Goal: Check status: Verify the current state of an ongoing process or item

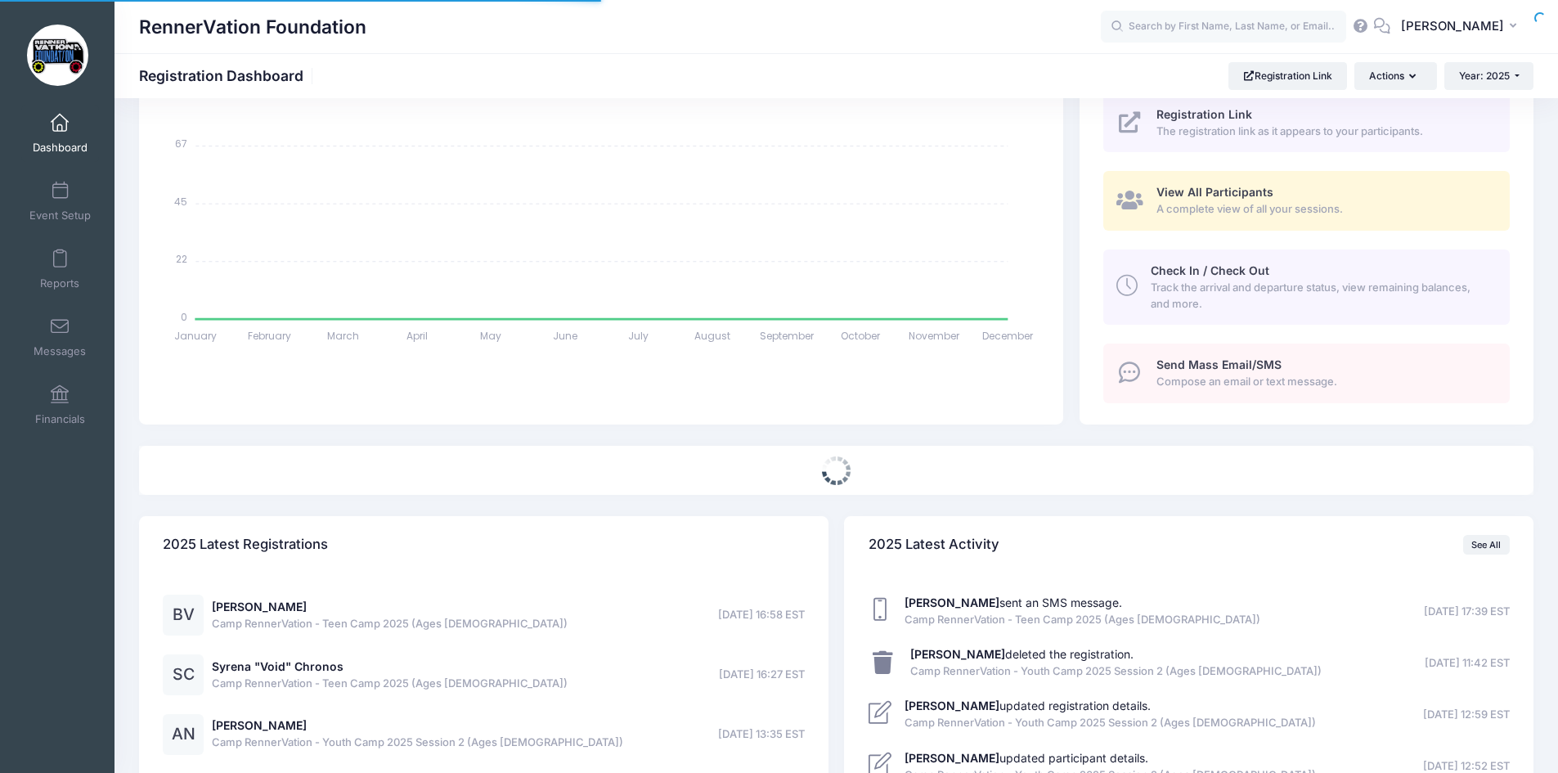
select select
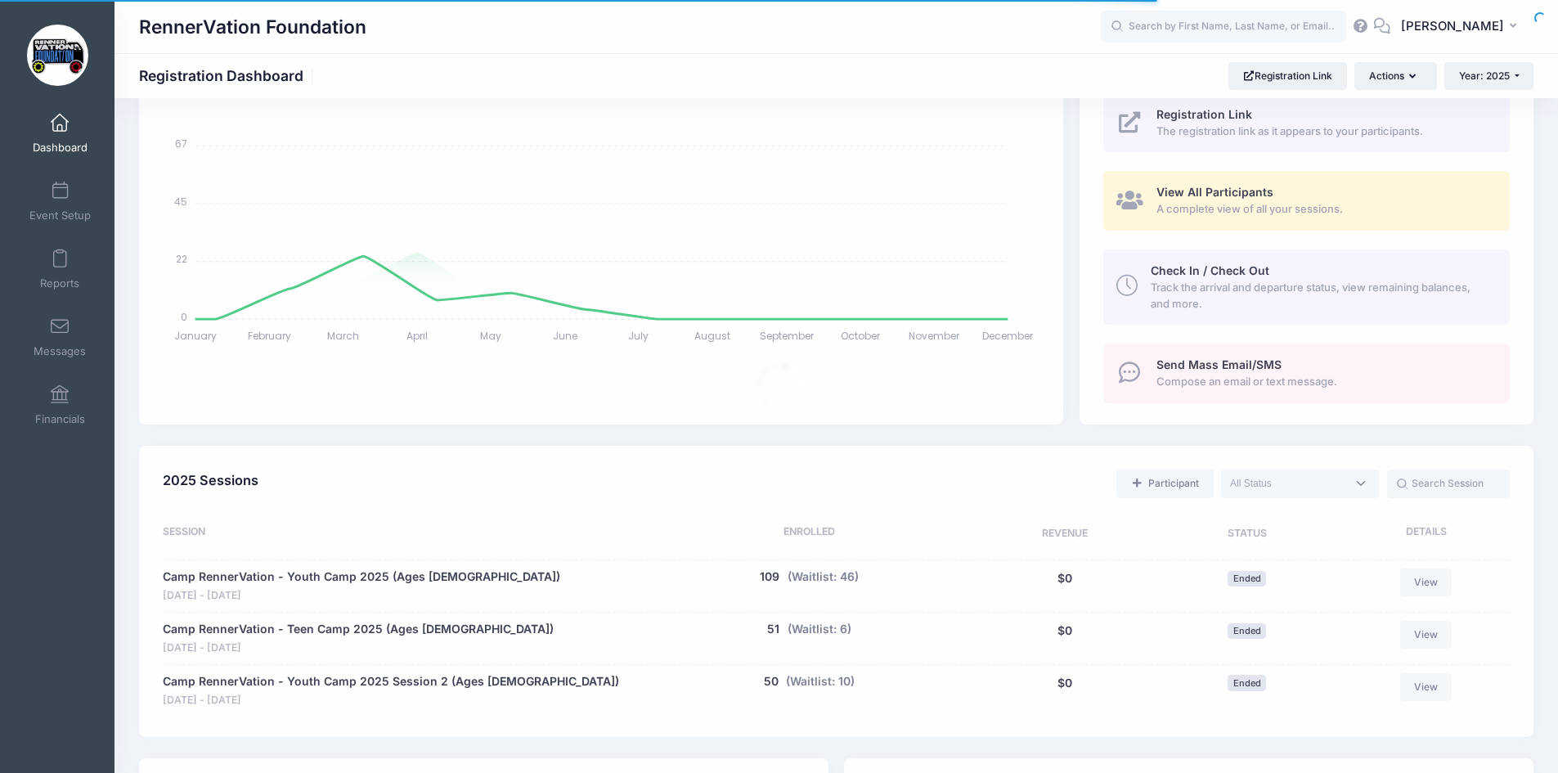
scroll to position [327, 0]
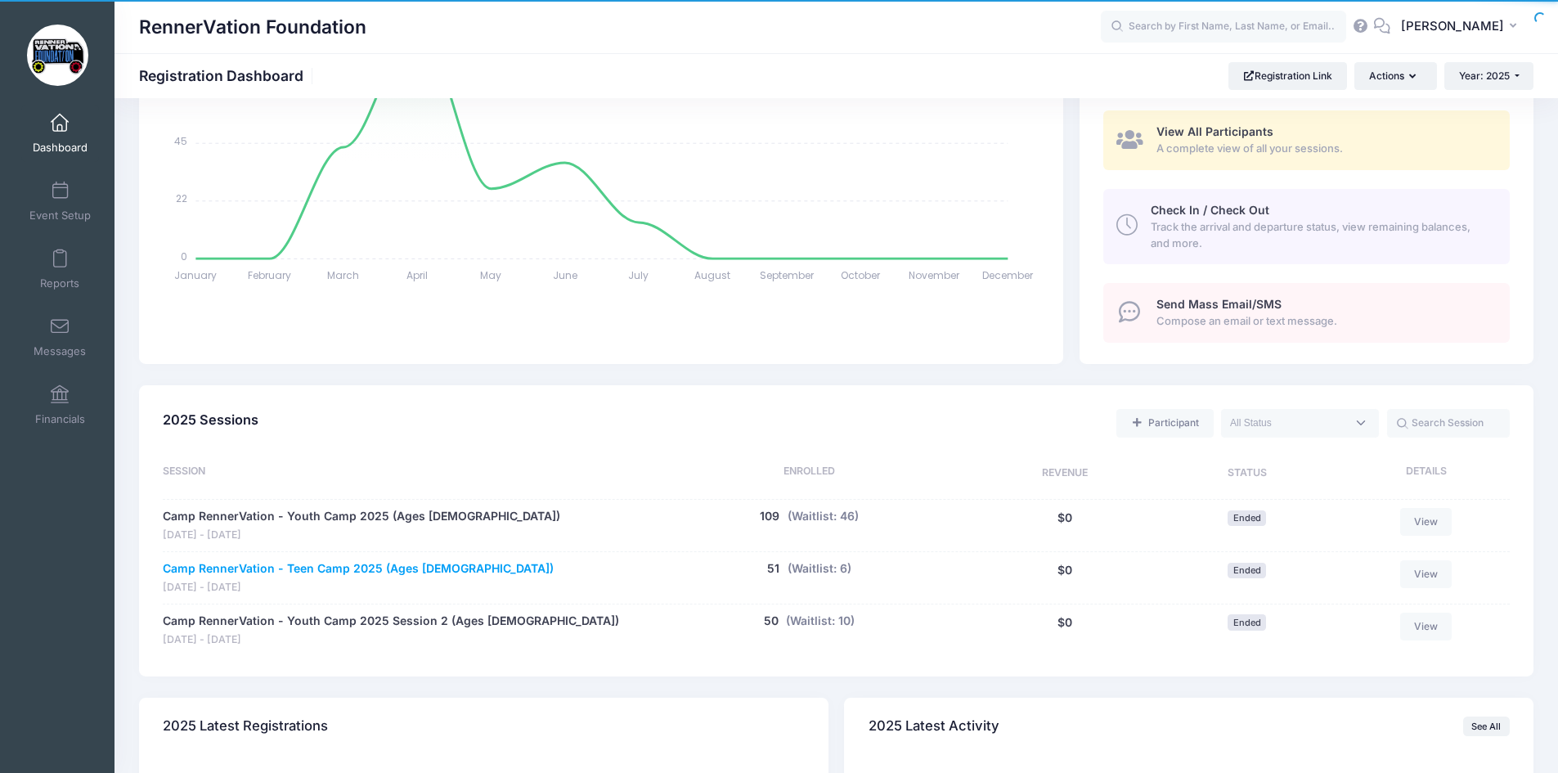
click at [364, 571] on link "Camp RennerVation - Teen Camp 2025 (Ages 14-18)" at bounding box center [358, 568] width 391 height 17
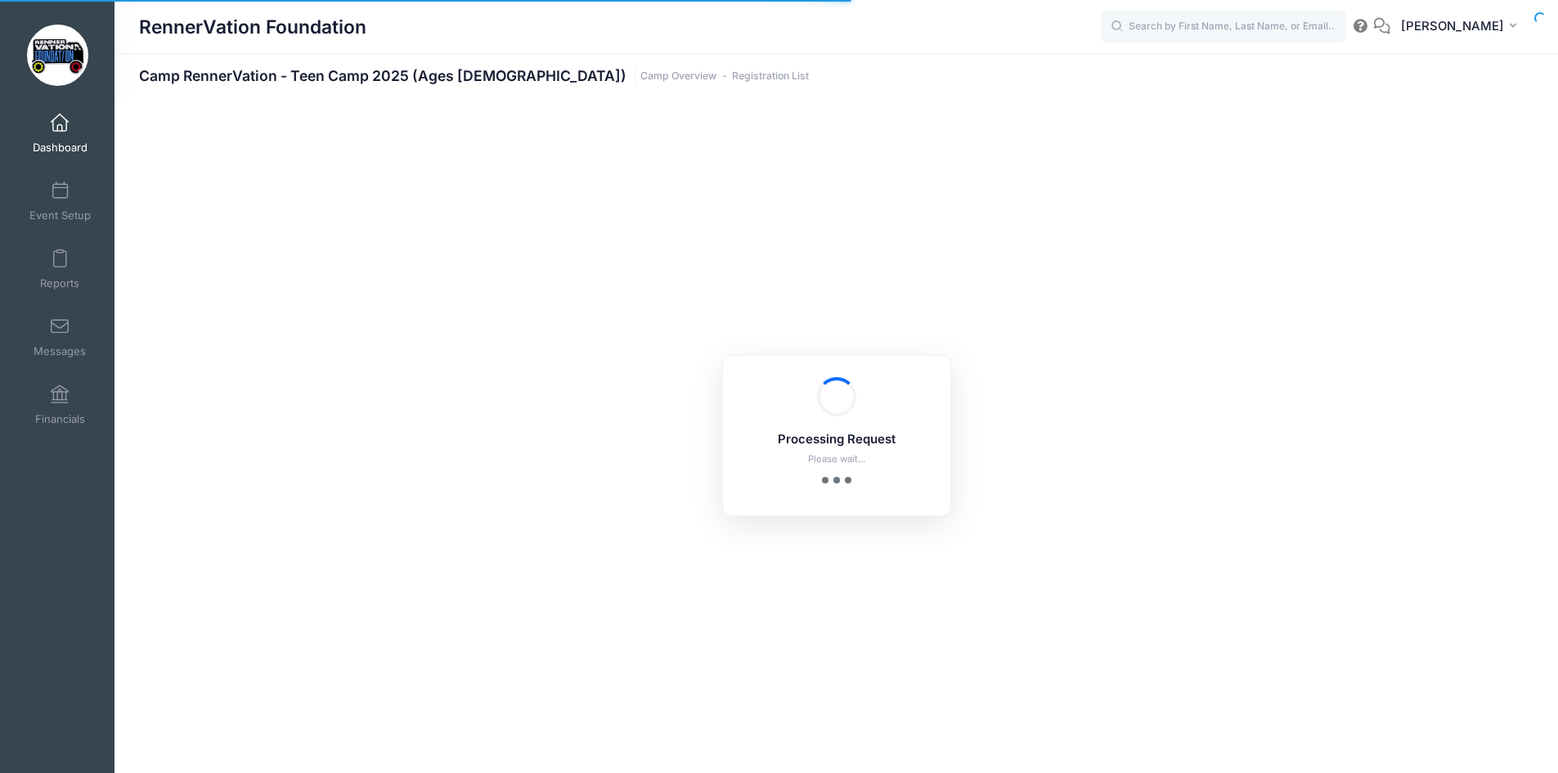
select select "10"
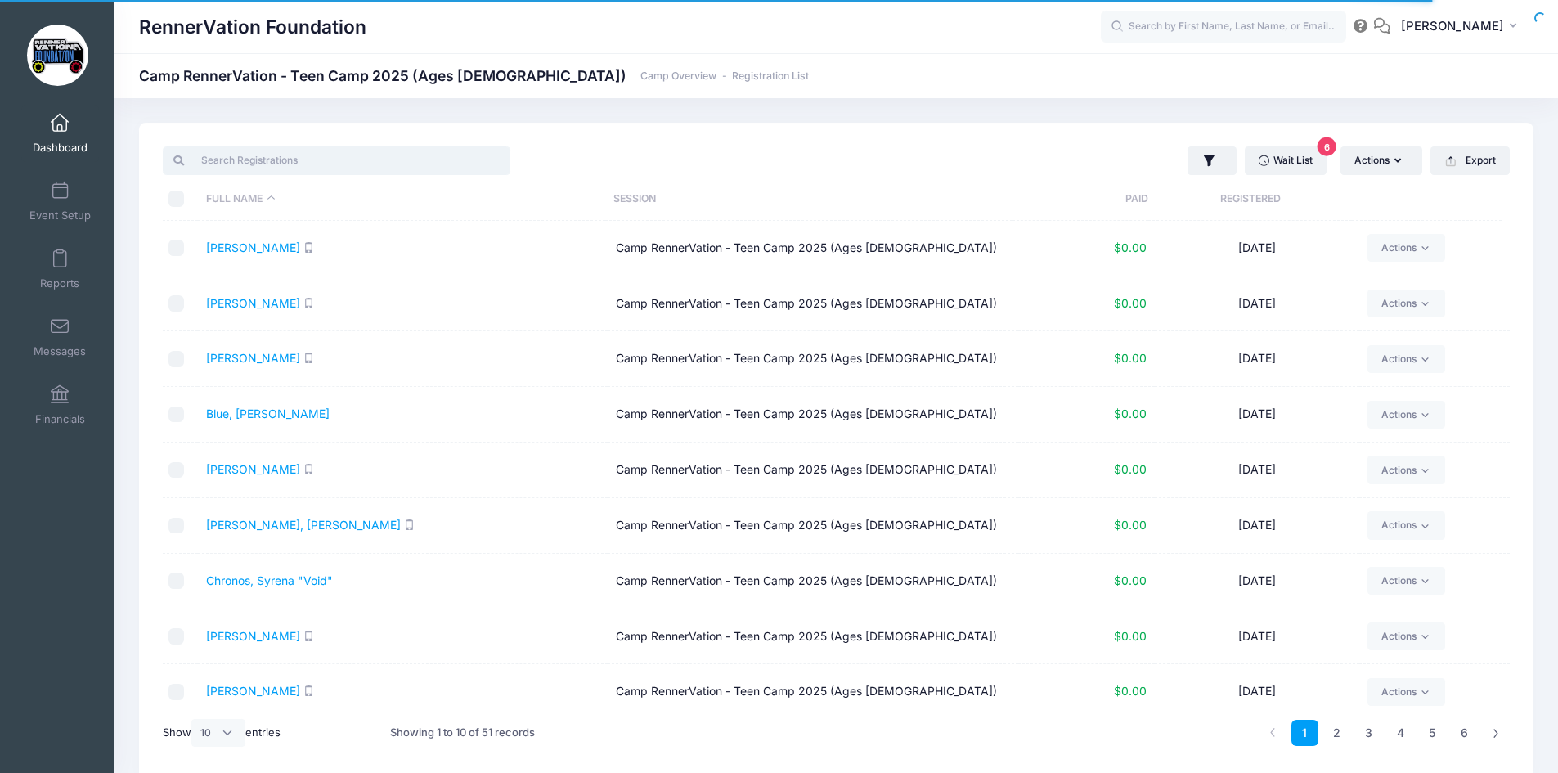
click at [358, 167] on input "search" at bounding box center [337, 160] width 348 height 28
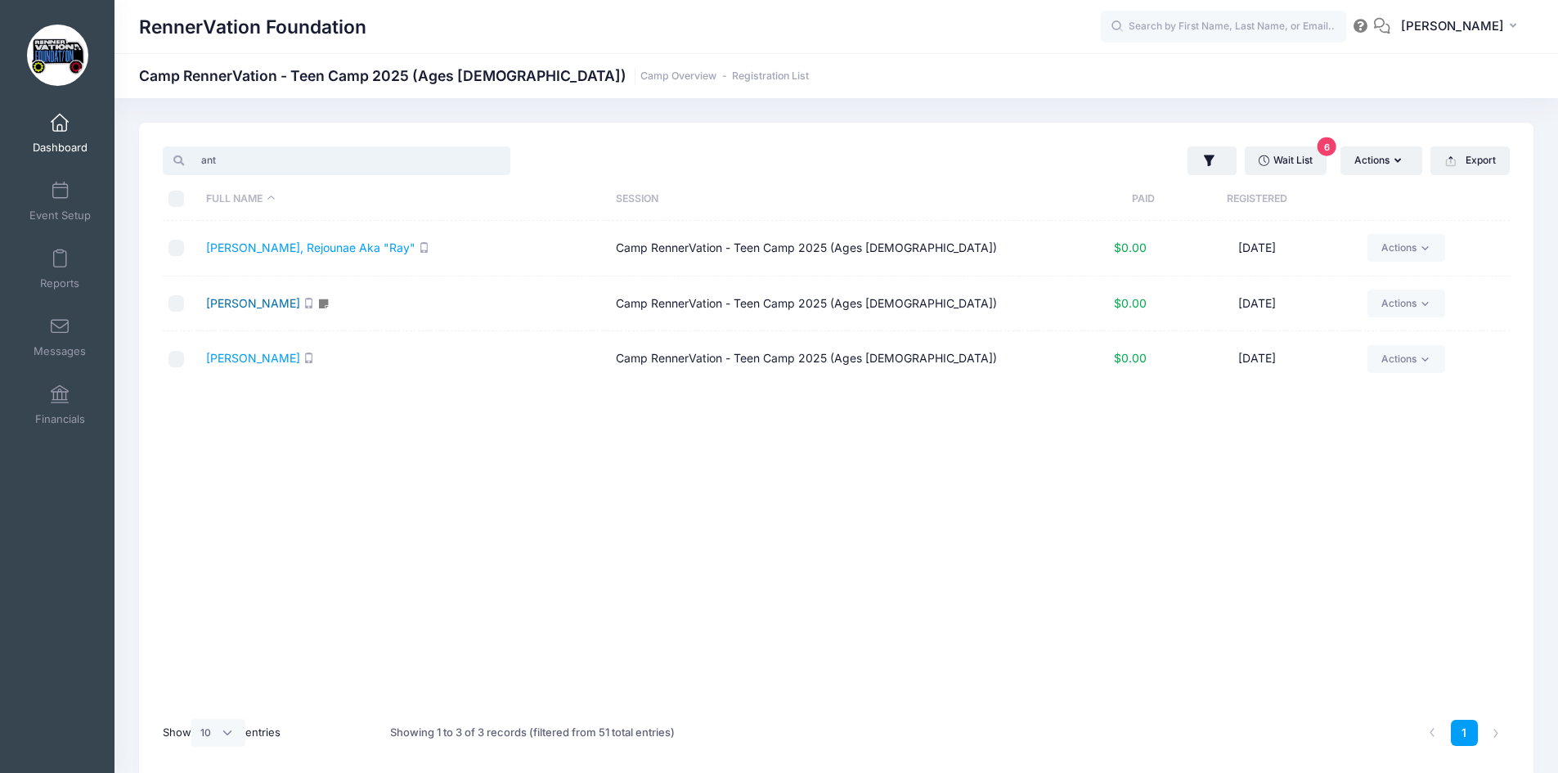
type input "ant"
click at [286, 305] on link "Martine, Antonio" at bounding box center [253, 303] width 94 height 14
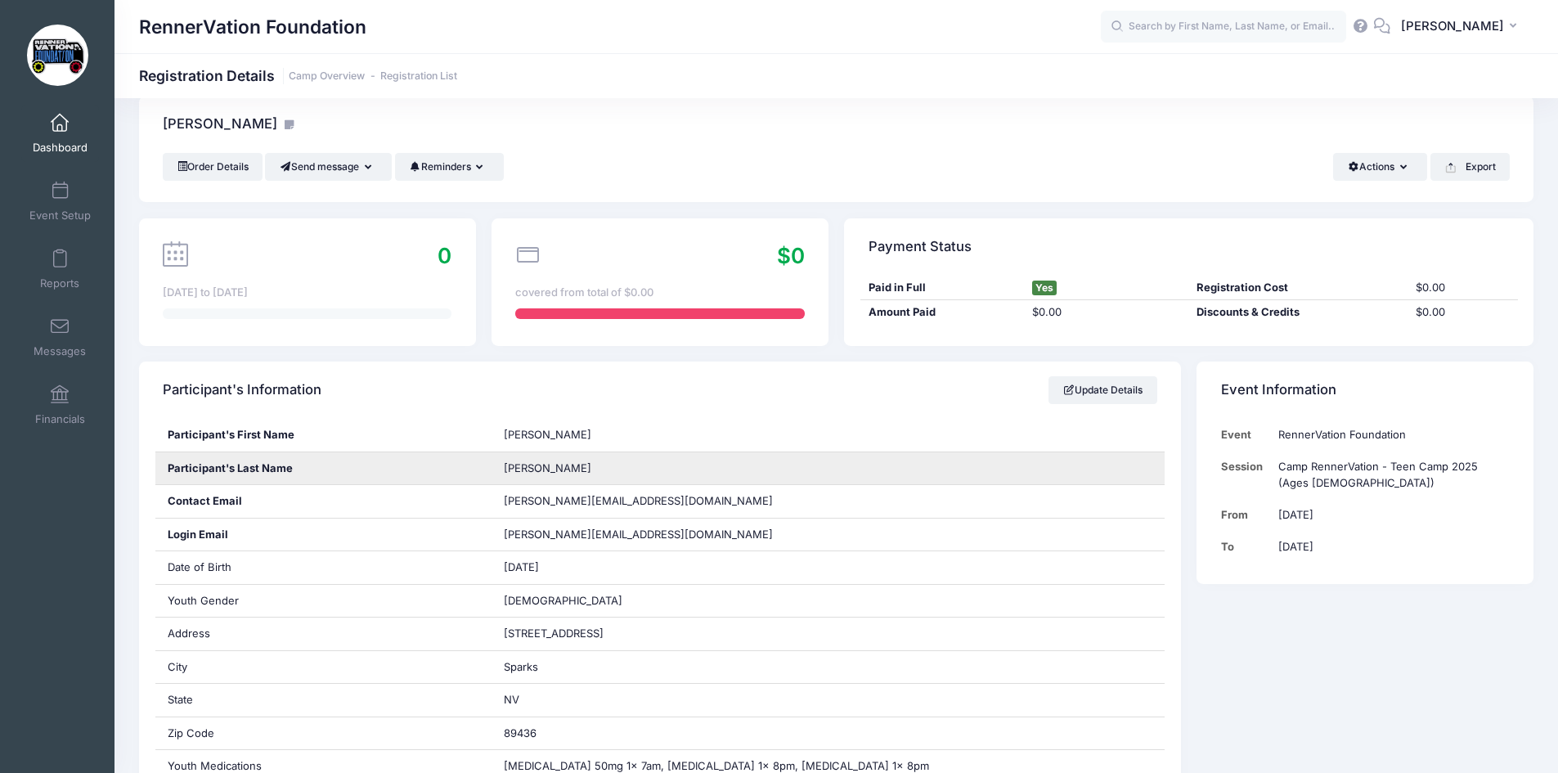
scroll to position [109, 0]
